Goal: Task Accomplishment & Management: Use online tool/utility

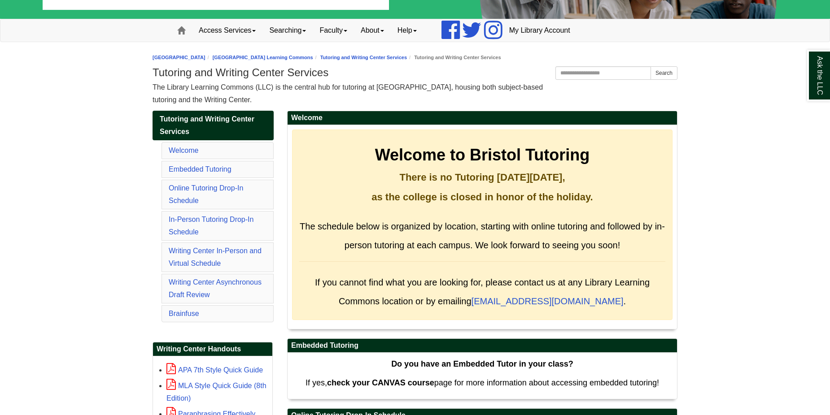
scroll to position [88, 0]
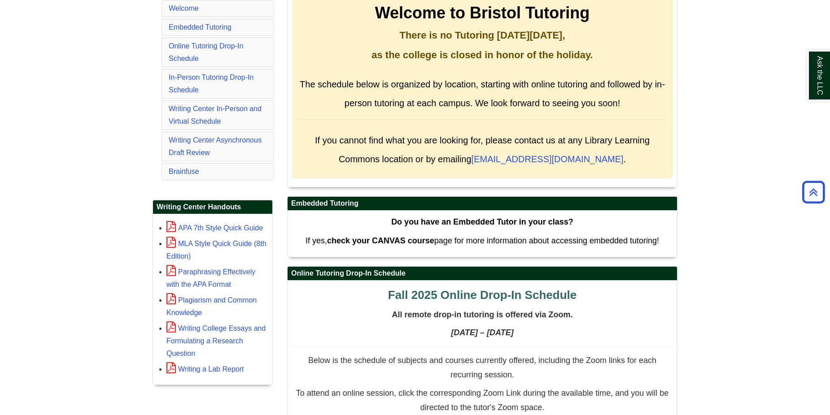
scroll to position [213, 0]
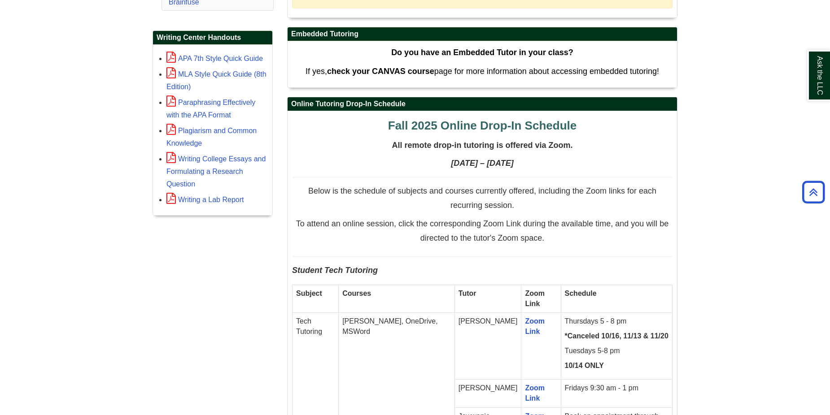
scroll to position [388, 0]
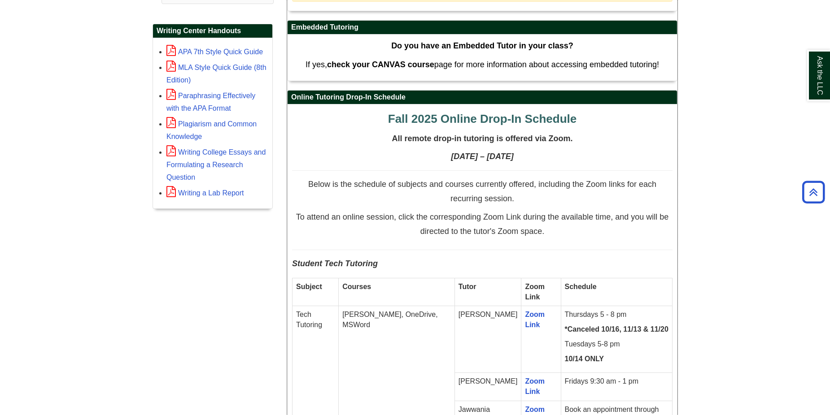
click at [653, 96] on h2 "Online Tutoring Drop-In Schedule" at bounding box center [481, 98] width 389 height 14
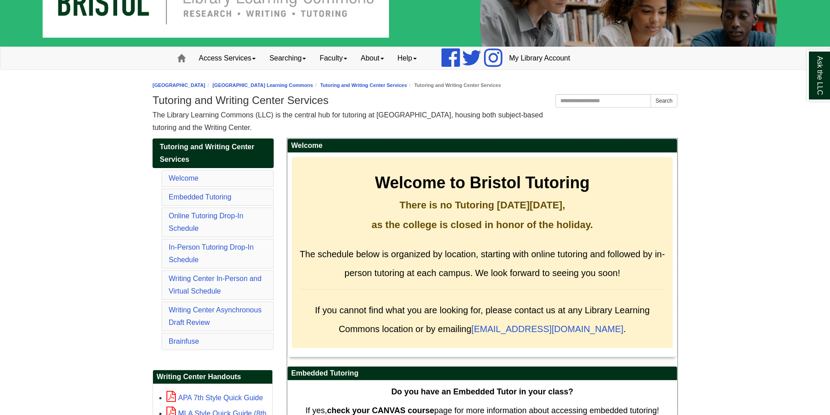
scroll to position [0, 0]
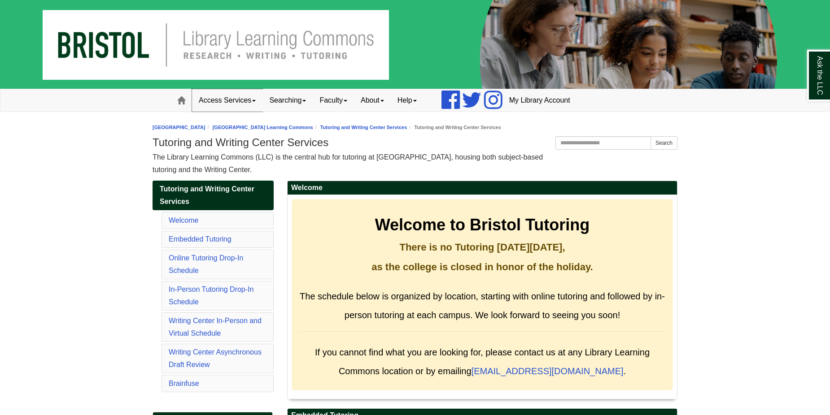
click at [256, 99] on link "Access Services" at bounding box center [227, 100] width 70 height 22
click at [300, 106] on link "Searching" at bounding box center [287, 100] width 50 height 22
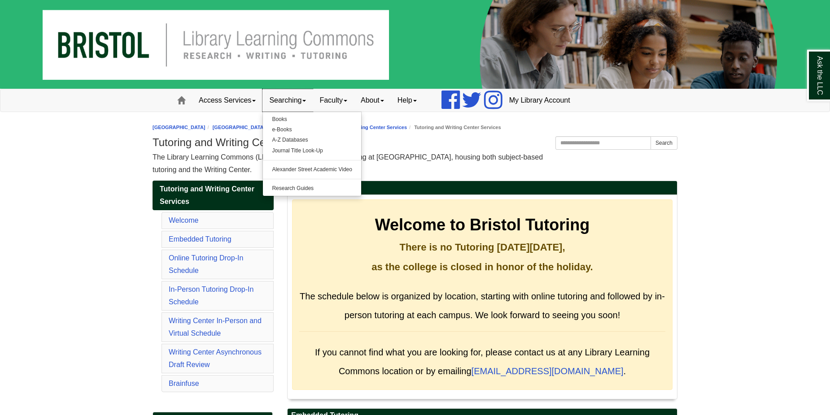
click at [300, 106] on link "Searching" at bounding box center [287, 100] width 50 height 22
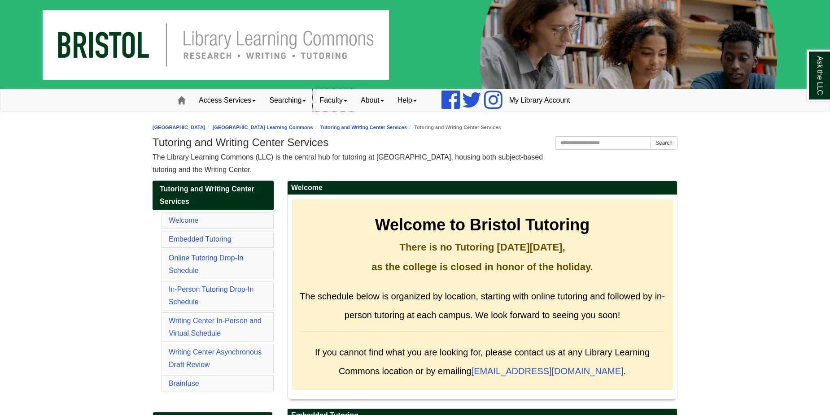
click at [347, 102] on span at bounding box center [346, 101] width 4 height 2
click at [228, 100] on link "Access Services" at bounding box center [227, 100] width 70 height 22
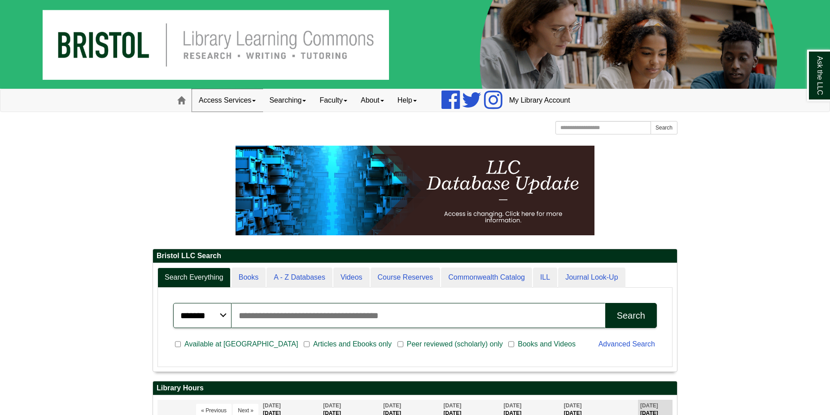
click at [250, 102] on link "Access Services" at bounding box center [227, 100] width 70 height 22
click at [313, 102] on link "Searching" at bounding box center [287, 100] width 50 height 22
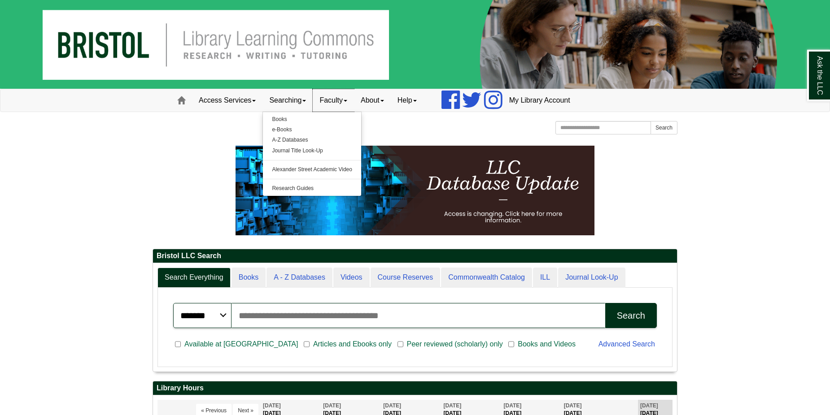
click at [353, 96] on link "Faculty" at bounding box center [333, 100] width 41 height 22
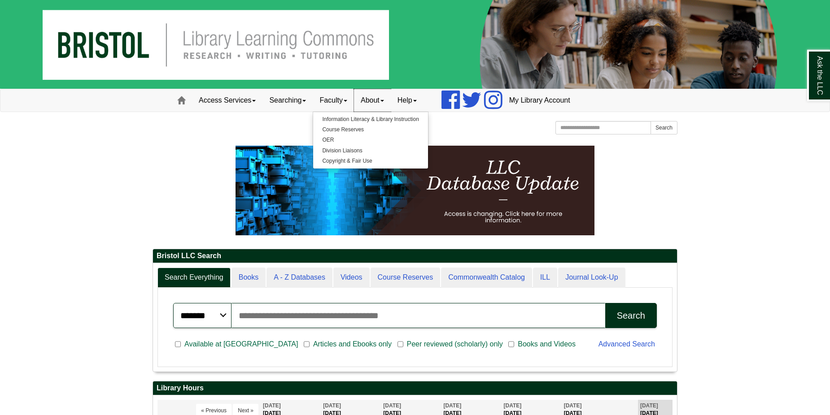
click at [391, 105] on link "About" at bounding box center [372, 100] width 37 height 22
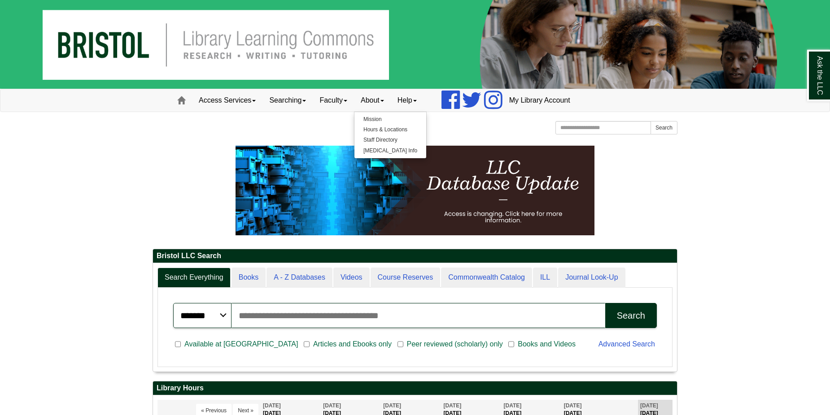
click at [508, 131] on div "[GEOGRAPHIC_DATA] [GEOGRAPHIC_DATA] Learning Commons Homepage Homepage Home Sea…" at bounding box center [414, 129] width 525 height 16
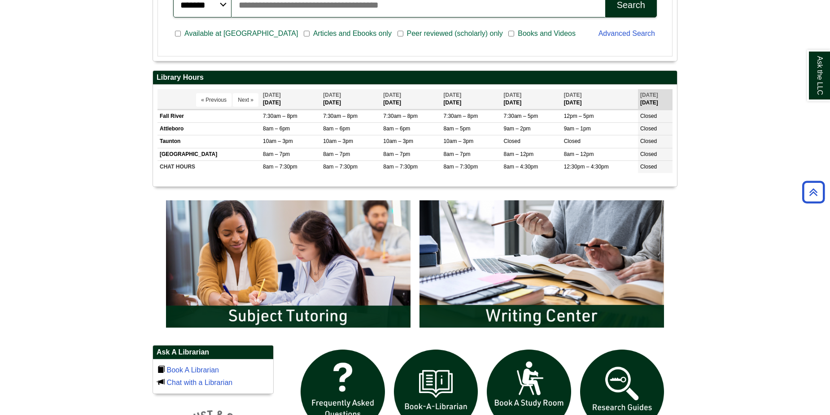
scroll to position [314, 0]
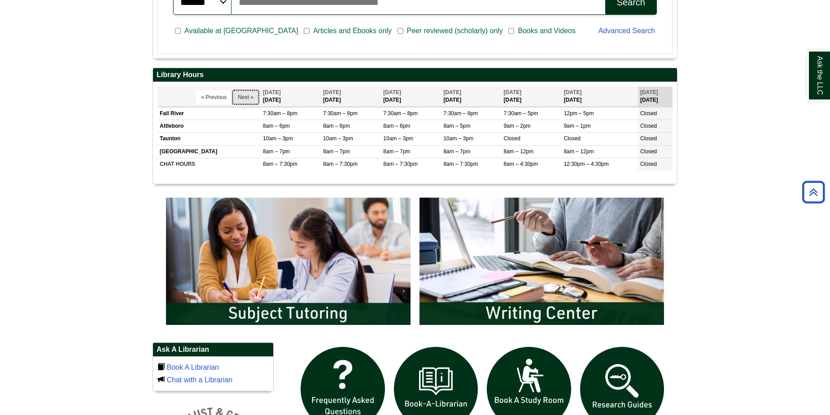
click at [244, 93] on button "Next »" at bounding box center [246, 97] width 26 height 13
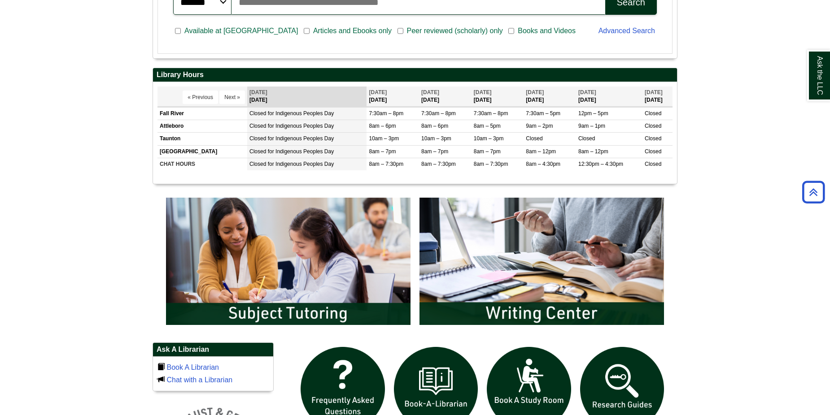
click at [711, 110] on body "Skip to Main Content Toggle navigation Home Access Services Access Services Pol…" at bounding box center [415, 258] width 830 height 1144
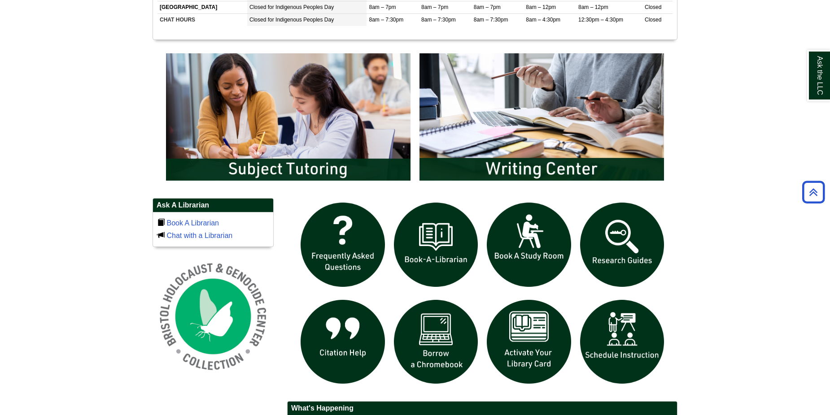
scroll to position [466, 0]
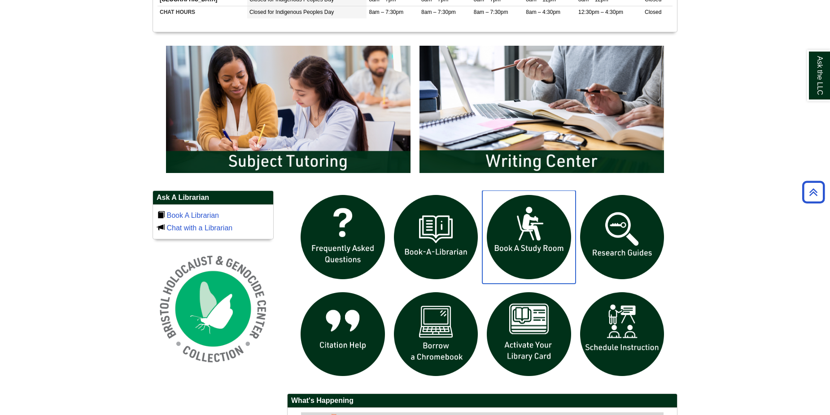
click at [552, 240] on img "slideshow" at bounding box center [528, 237] width 93 height 93
click at [23, 76] on body "Skip to Main Content Toggle navigation Home Access Services Access Services Pol…" at bounding box center [415, 106] width 830 height 1144
drag, startPoint x: 23, startPoint y: 76, endPoint x: -19, endPoint y: 73, distance: 42.2
click at [0, 73] on html "Skip to Main Content Toggle navigation Home Access Services Access Services Pol…" at bounding box center [415, 106] width 830 height 1144
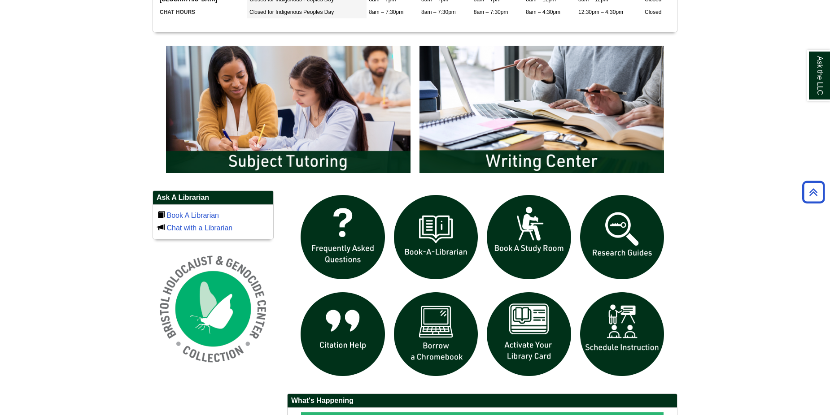
drag, startPoint x: -19, startPoint y: 73, endPoint x: -13, endPoint y: 71, distance: 6.2
click at [0, 71] on html "Skip to Main Content Toggle navigation Home Access Services Access Services Pol…" at bounding box center [415, 106] width 830 height 1144
click at [101, 104] on body "Skip to Main Content Toggle navigation Home Access Services Access Services Pol…" at bounding box center [415, 106] width 830 height 1144
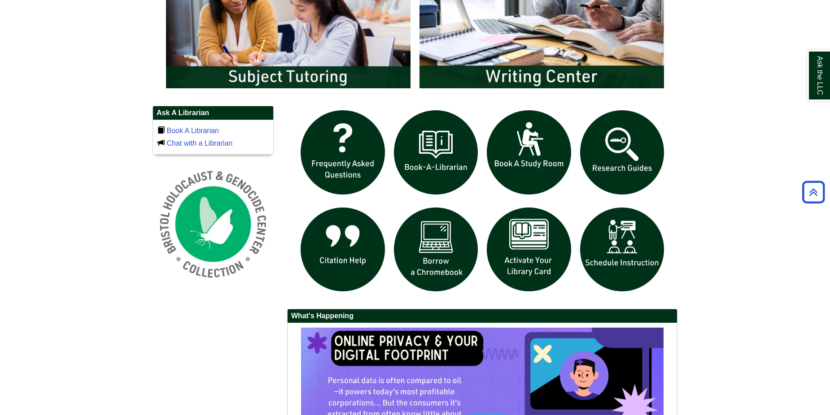
scroll to position [549, 0]
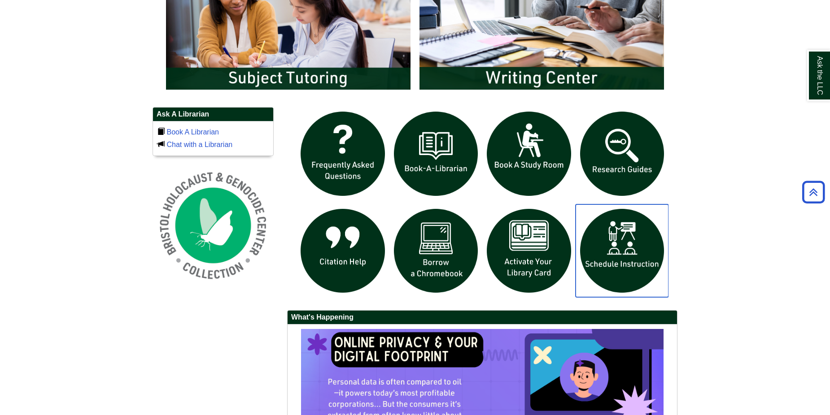
click at [630, 285] on img "slideshow" at bounding box center [621, 251] width 93 height 93
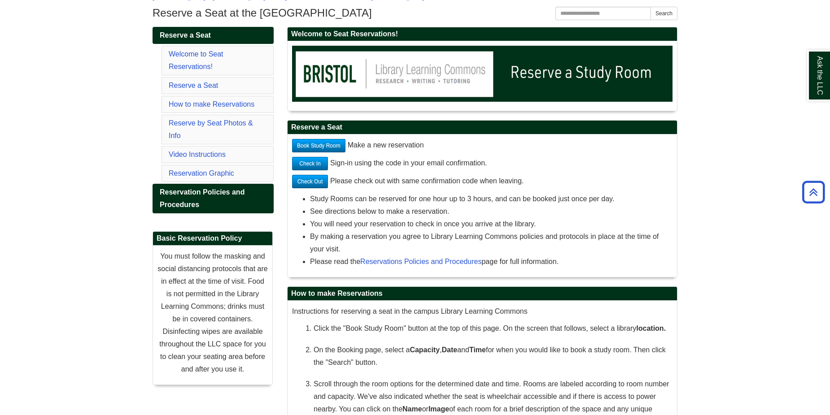
scroll to position [131, 0]
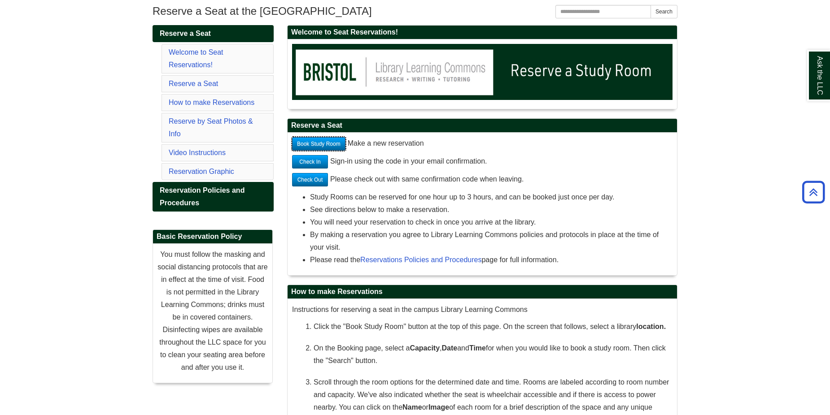
click at [332, 149] on link "Book Study Room" at bounding box center [318, 143] width 53 height 13
